Goal: Task Accomplishment & Management: Complete application form

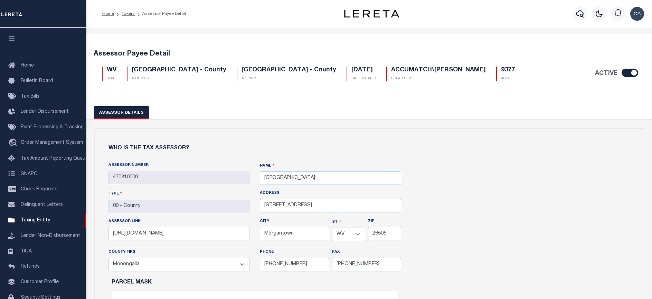
select select "WV"
select select "54061"
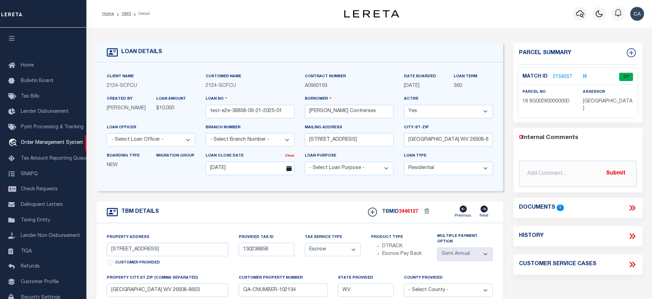
select select "10"
select select "Escrow"
select select "2"
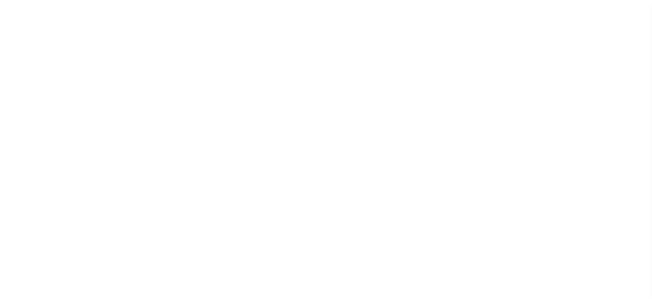
checkbox input "true"
type input "470310000"
type input "[GEOGRAPHIC_DATA]"
type input "00 - County"
type input "243 High St, Room 300"
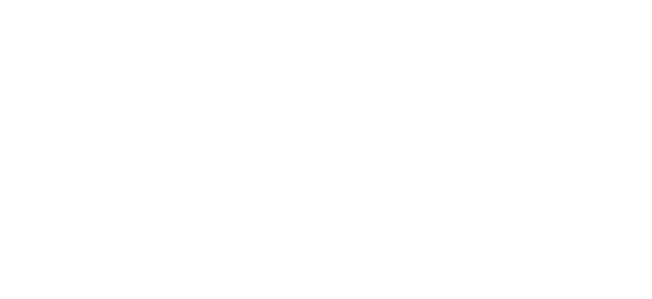
type input "https://www.mapwv.gov/parcel/"
type input "Morgantown"
select select "WV"
type input "26505"
type input "304-291-7246"
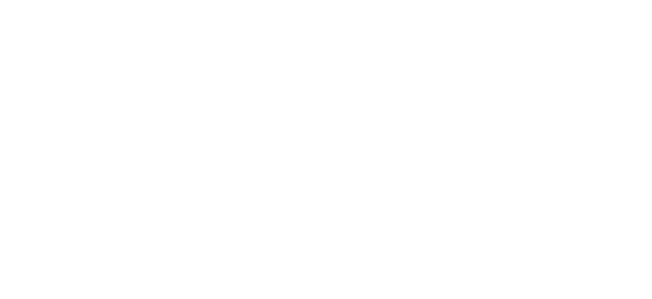
type input "304-291-7245"
select select "54061"
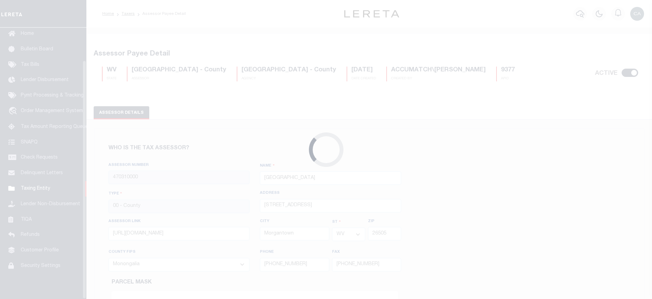
scroll to position [37, 0]
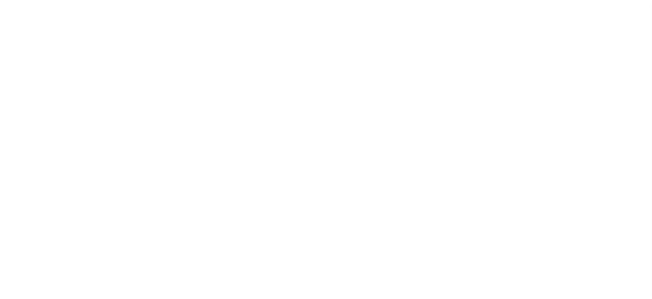
select select "10"
select select "Escrow"
select select "2"
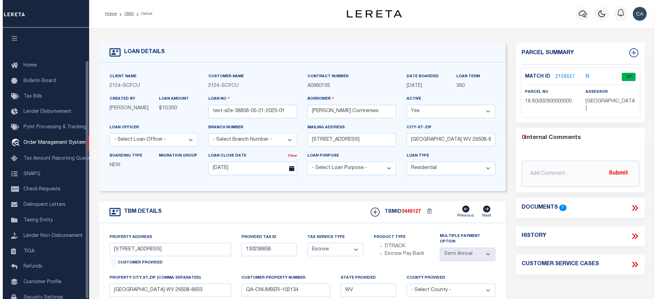
scroll to position [37, 0]
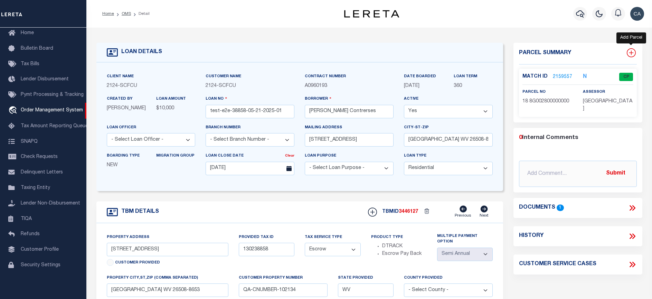
click at [629, 52] on icon at bounding box center [630, 52] width 9 height 9
select select "IP"
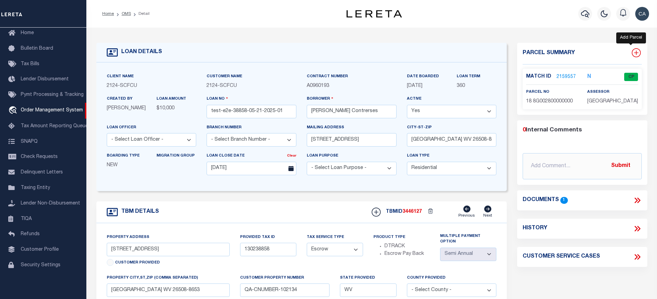
type textarea "-"
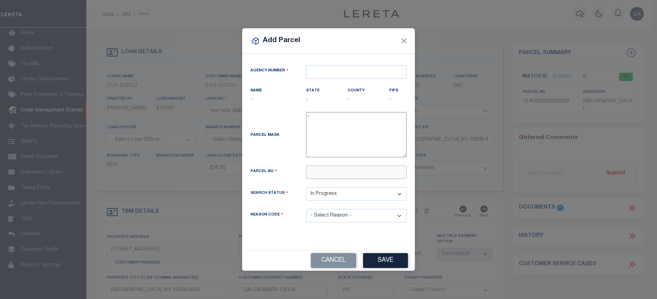
click at [366, 169] on input "text" at bounding box center [356, 172] width 100 height 13
type input "23123123"
click at [288, 202] on div "Search Status Automated Search Bad Parcel Complete Duplicate Parcel High Dollar…" at bounding box center [328, 199] width 166 height 22
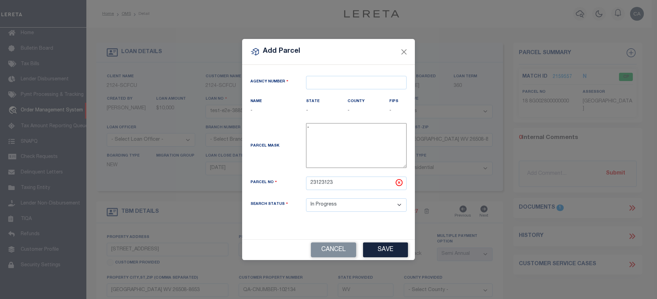
drag, startPoint x: 326, startPoint y: 59, endPoint x: 324, endPoint y: 65, distance: 5.9
click at [323, 64] on div "Add Parcel" at bounding box center [328, 52] width 173 height 26
click at [343, 93] on div "Agency Number" at bounding box center [328, 87] width 166 height 22
click at [343, 86] on input "text" at bounding box center [356, 82] width 100 height 13
paste input "https://ap"
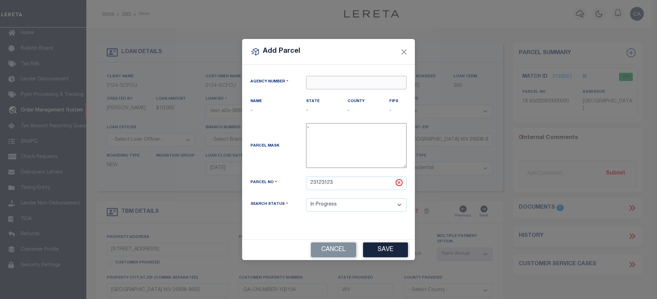
type input "https://ap"
click at [328, 87] on input "text" at bounding box center [356, 82] width 100 height 13
click at [330, 82] on input "text" at bounding box center [356, 82] width 100 height 13
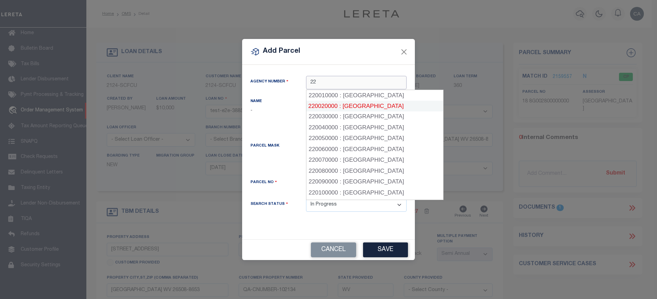
click at [341, 97] on div "220010000 : AITKIN COUNTY" at bounding box center [374, 95] width 137 height 11
type input "220010000"
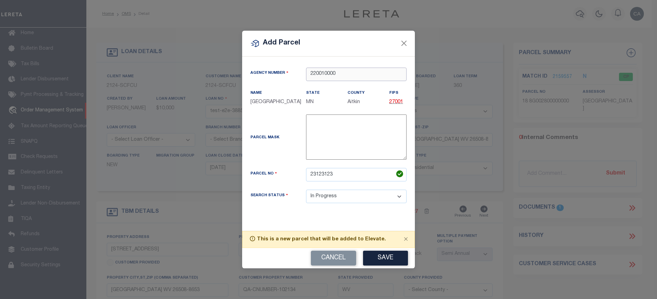
type input "220010000"
